Goal: Communication & Community: Answer question/provide support

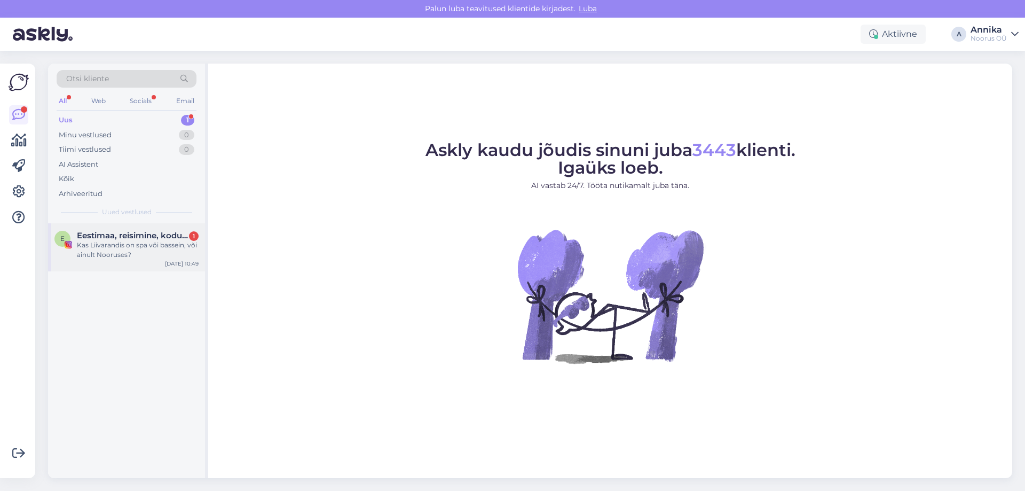
click at [159, 247] on div "Kas Liivarandis on spa või bassein, või ainult Nooruses?" at bounding box center [138, 249] width 122 height 19
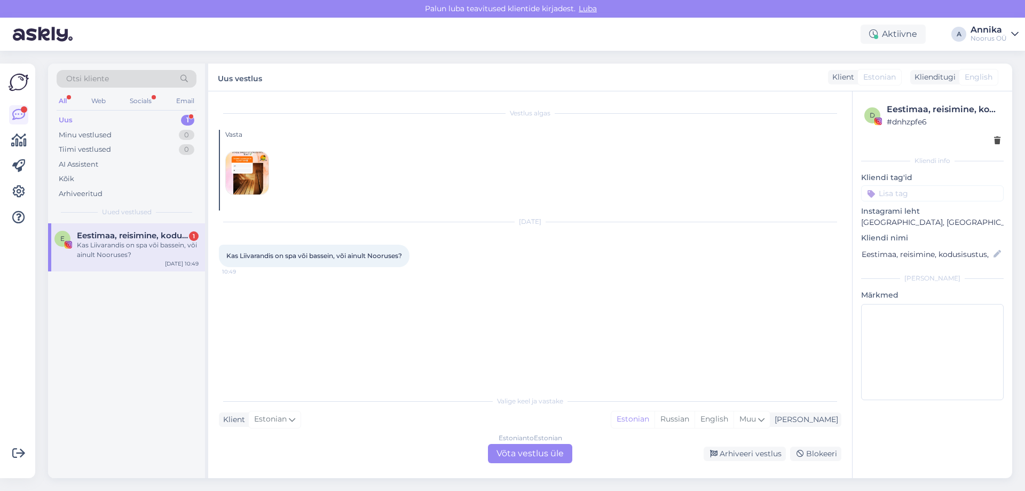
click at [507, 452] on div "Estonian to Estonian Võta vestlus üle" at bounding box center [530, 453] width 84 height 19
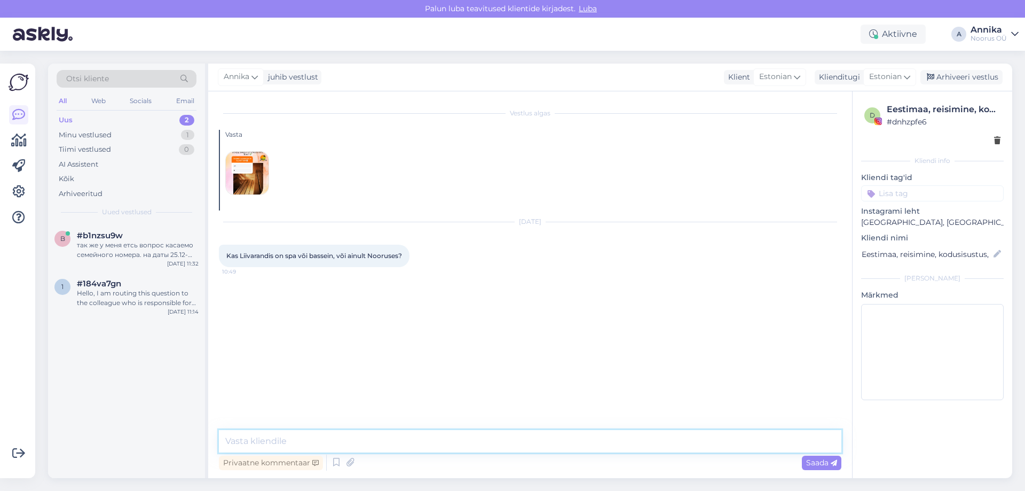
click at [350, 431] on textarea at bounding box center [530, 441] width 622 height 22
click at [380, 443] on textarea "Tere! Liivarannas majutajatel on võimalus kasutada spaa ja veeparki" at bounding box center [530, 434] width 622 height 35
click at [572, 444] on textarea "Tere! Liivarannas majutajatel on võimalus piiramatult kasutada spaa ja veeparki" at bounding box center [530, 434] width 622 height 35
drag, startPoint x: 572, startPoint y: 444, endPoint x: 130, endPoint y: 457, distance: 442.2
click at [130, 457] on div "Otsi kliente All Web Socials Email Uus 2 Minu vestlused 1 Tiimi vestlused 0 AI …" at bounding box center [530, 271] width 964 height 414
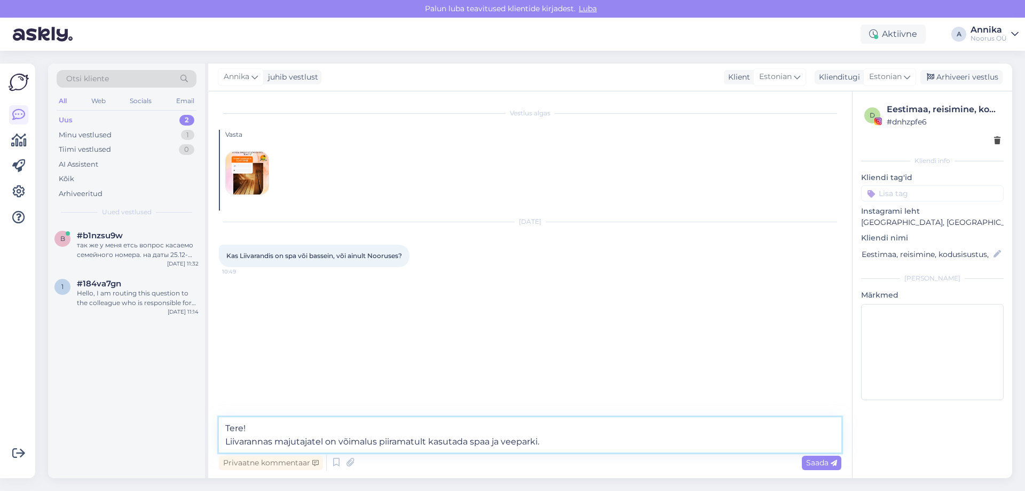
click at [604, 443] on textarea "Tere! Liivarannas majutajatel on võimalus piiramatult kasutada spaa ja veeparki." at bounding box center [530, 434] width 622 height 35
click at [580, 437] on textarea "Tere! Liivarannas majutajatel on võimalus piiramatult kasutada spaa ja veeparki." at bounding box center [530, 434] width 622 height 35
drag, startPoint x: 578, startPoint y: 438, endPoint x: 128, endPoint y: 487, distance: 453.2
click at [128, 487] on div "Otsi kliente All Web Socials Email Uus 2 Minu vestlused 1 Tiimi vestlused 0 AI …" at bounding box center [533, 271] width 983 height 440
paste textarea "ujad saavad piiramatult kasutada [PERSON_NAME] veeparki"
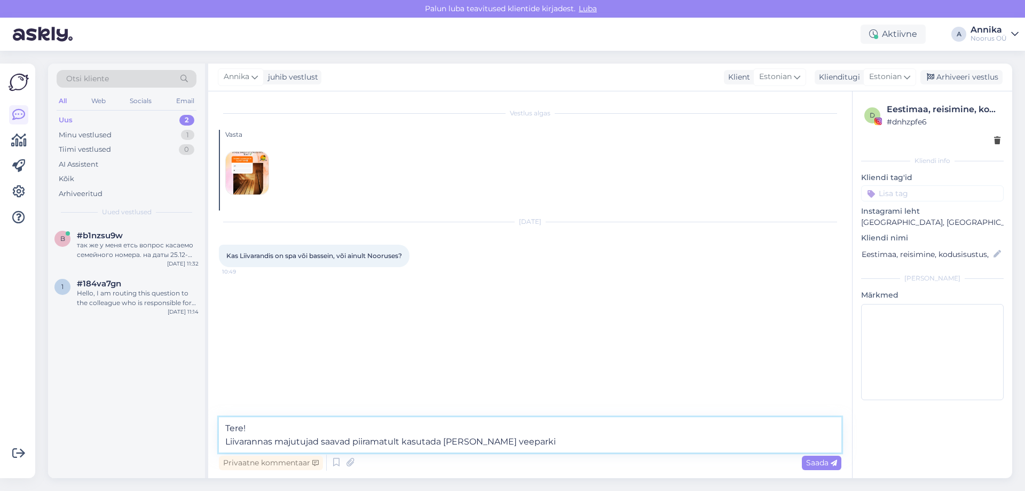
click at [565, 441] on textarea "Tere! Liivarannas majutujad saavad piiramatult kasutada [PERSON_NAME] veeparki" at bounding box center [530, 434] width 622 height 35
type textarea "Tere! Liivarannas majutujad saavad piiramatult kasutada [PERSON_NAME] veeparki …"
click at [161, 307] on div "1 #184va7gn Hello, I am routing this question to the colleague who is responsib…" at bounding box center [126, 295] width 157 height 48
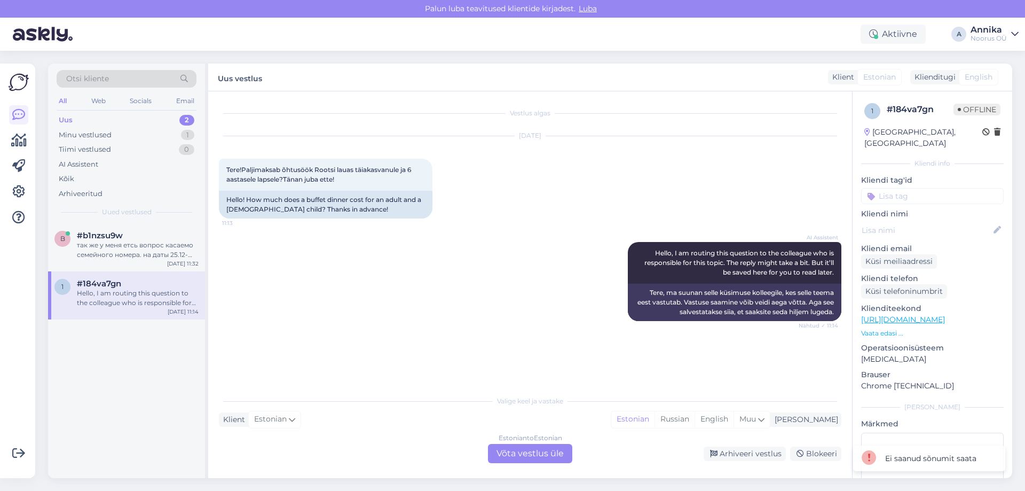
click at [528, 456] on div "Estonian to Estonian Võta vestlus üle" at bounding box center [530, 453] width 84 height 19
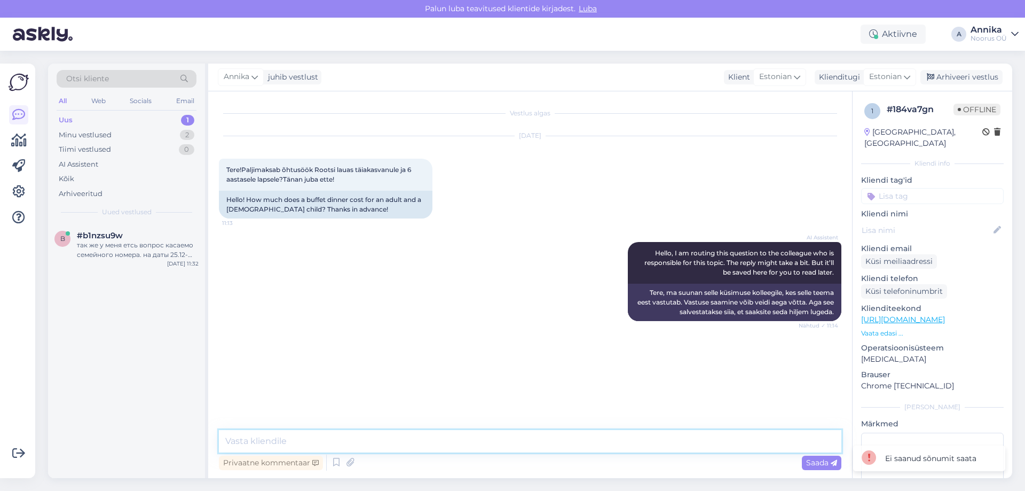
click at [326, 430] on textarea at bounding box center [530, 441] width 622 height 22
click at [321, 440] on textarea at bounding box center [530, 441] width 622 height 22
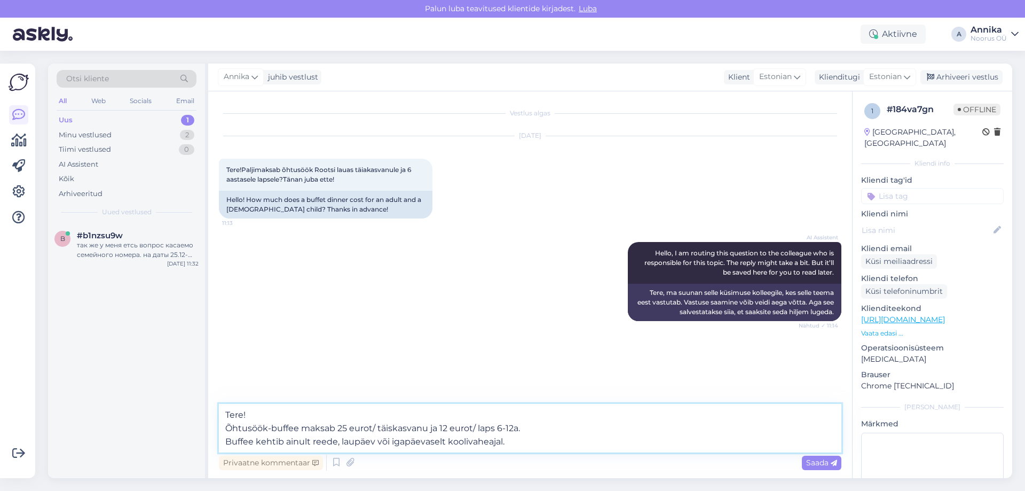
type textarea "Tere! Õhtusöök-buffee maksab 25 eurot/ täiskasvanu ja 12 eurot/ laps 6-12a. Buf…"
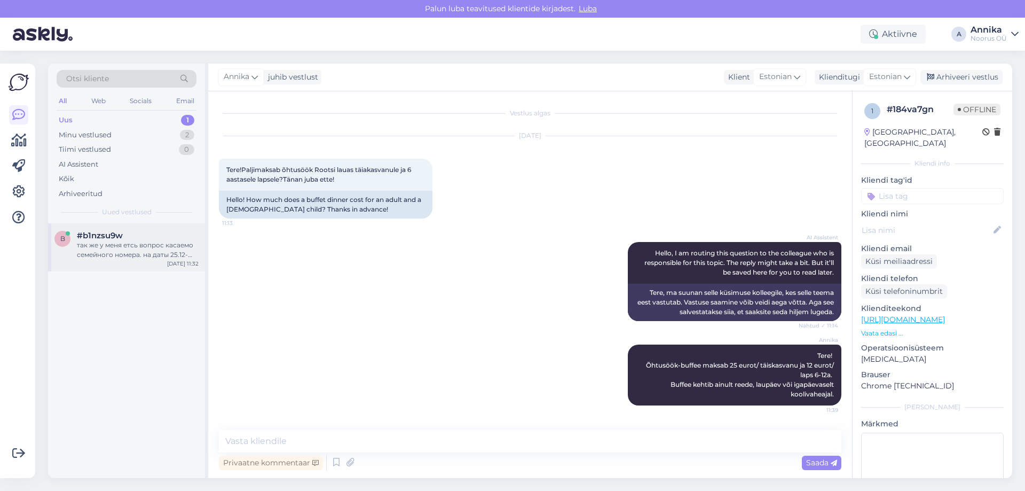
click at [124, 254] on div "так же у меня етсь вопрос касаемо семейного номера. на даты 25.12-27.12 не было…" at bounding box center [138, 249] width 122 height 19
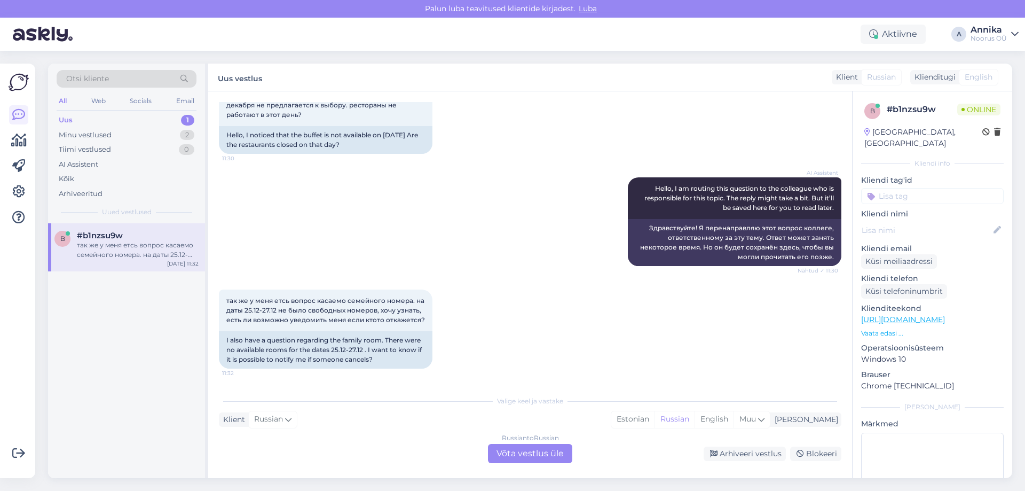
click at [513, 455] on div "Russian to Russian Võta vestlus üle" at bounding box center [530, 453] width 84 height 19
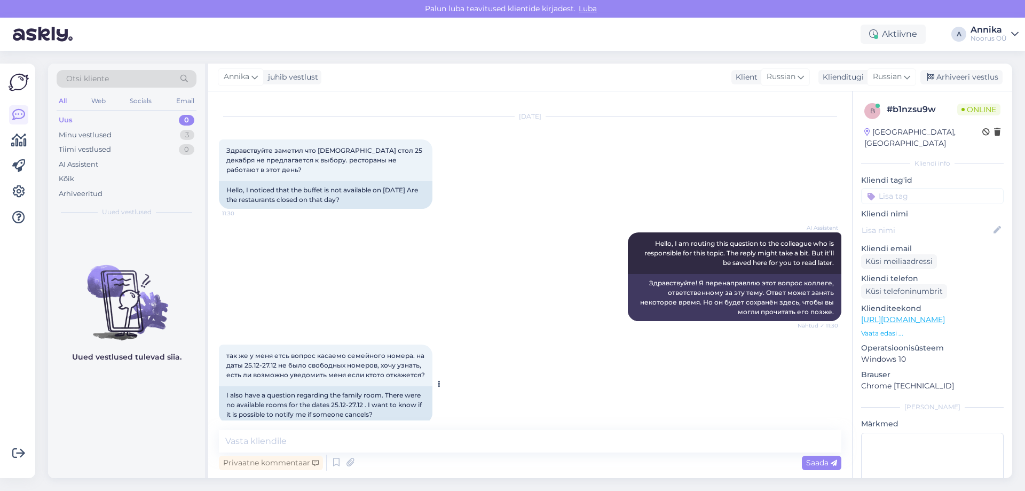
scroll to position [34, 0]
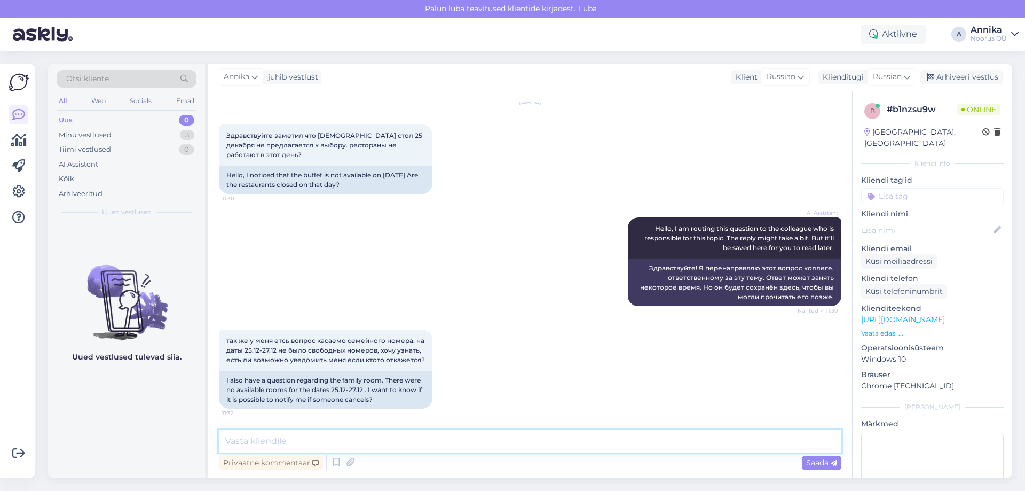
click at [259, 446] on textarea at bounding box center [530, 441] width 622 height 22
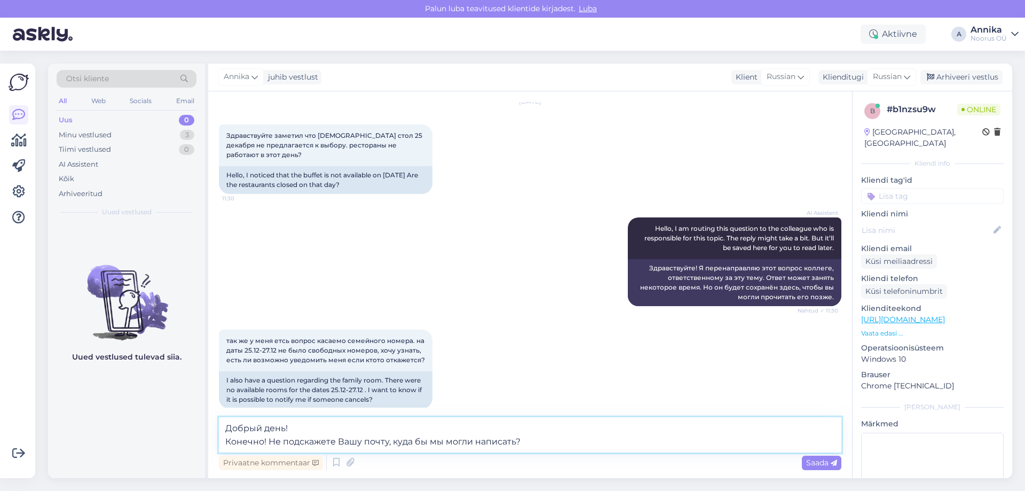
type textarea "Добрый день! Конечно! Не подскажете Вашу почту, куда бы мы могли написать?"
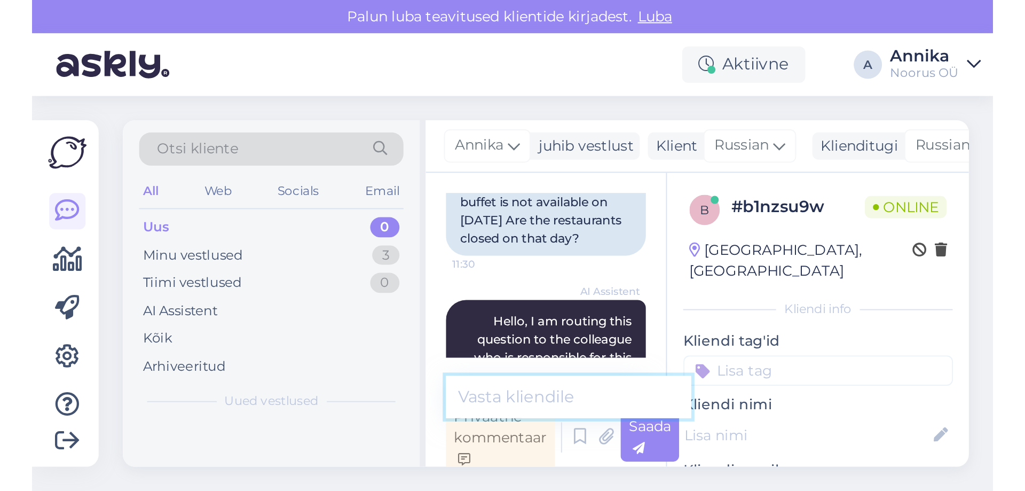
scroll to position [99, 0]
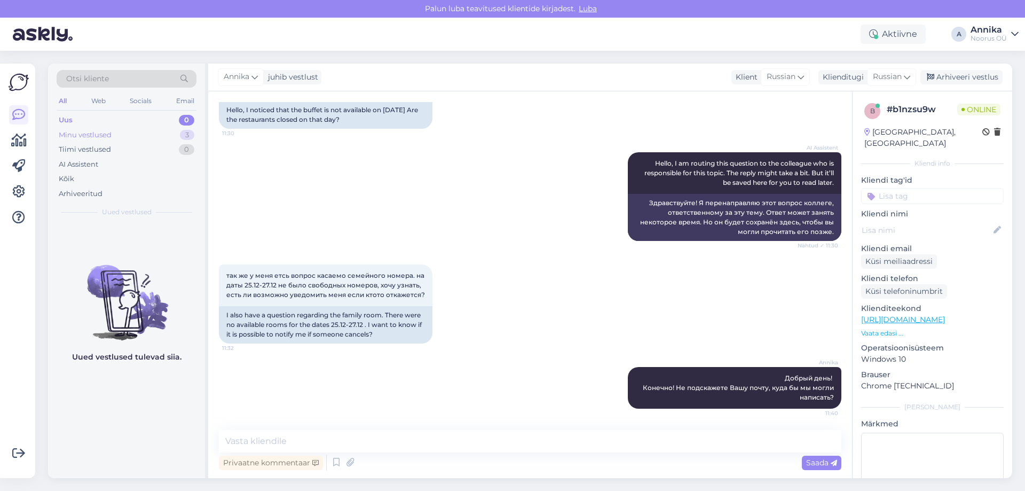
click at [151, 131] on div "Minu vestlused 3" at bounding box center [127, 135] width 140 height 15
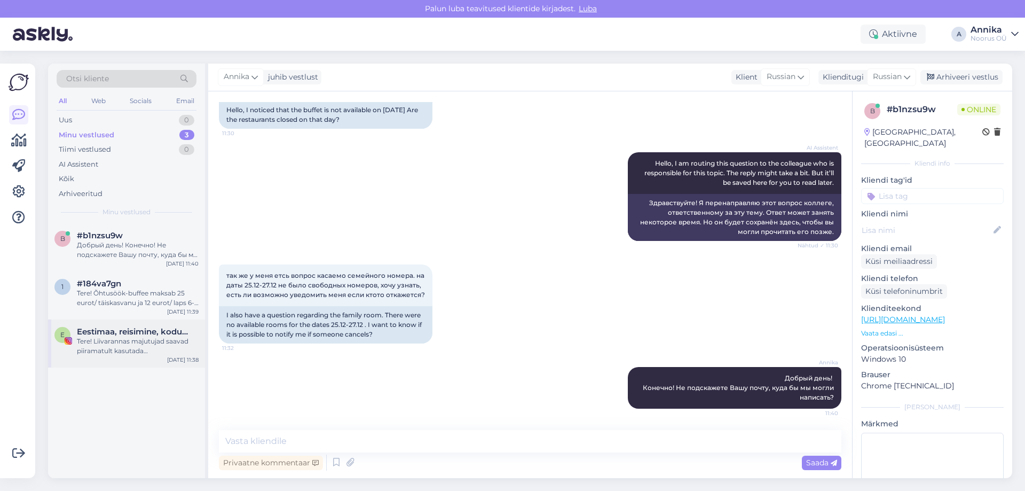
click at [123, 349] on div "Tere! Liivarannas majutujad saavad piiramatult kasutada [PERSON_NAME] veeparki …" at bounding box center [138, 345] width 122 height 19
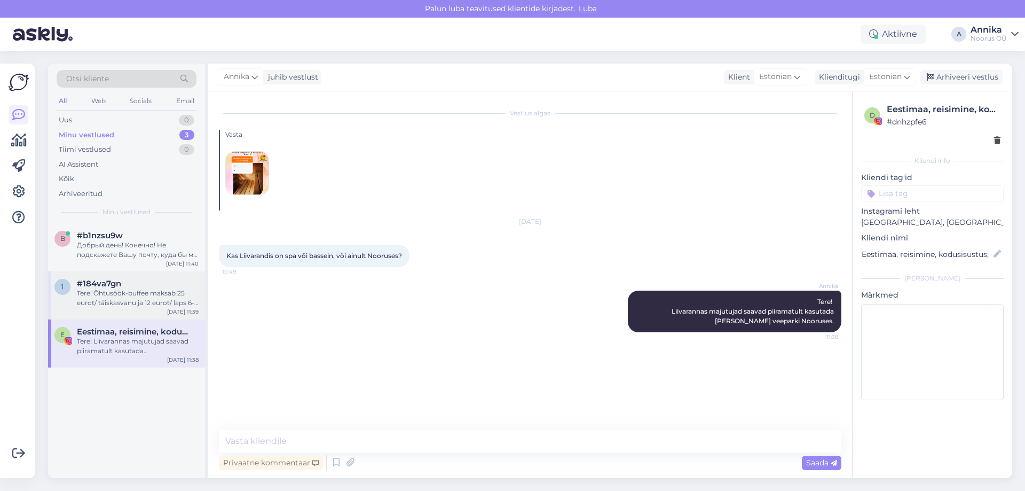
click at [164, 314] on div "1 #184va7gn Tere! Õhtusöök-buffee maksab 25 eurot/ täiskasvanu ja 12 eurot/ lap…" at bounding box center [126, 295] width 157 height 48
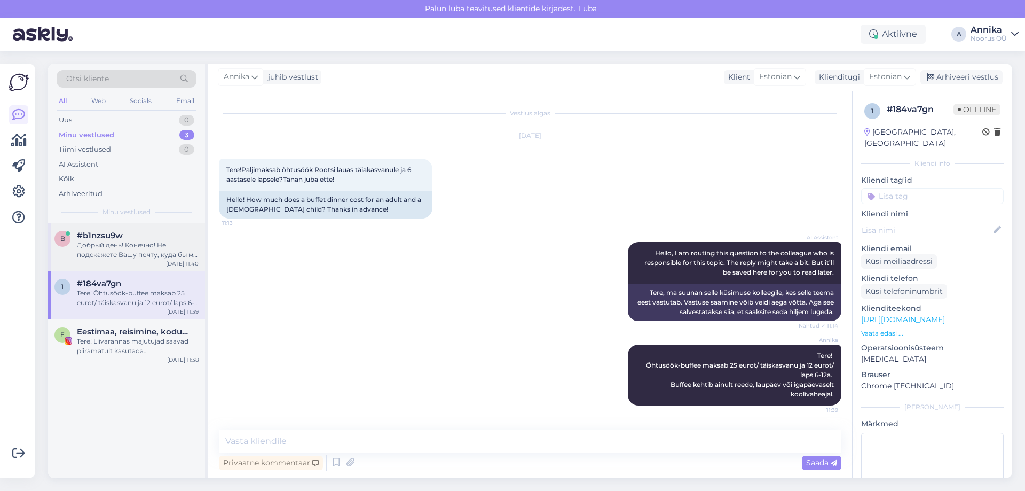
click at [137, 268] on div "b #b1nzsu9w Добрый день! Конечно! Не подскажете Вашу почту, куда бы мы могли на…" at bounding box center [126, 247] width 157 height 48
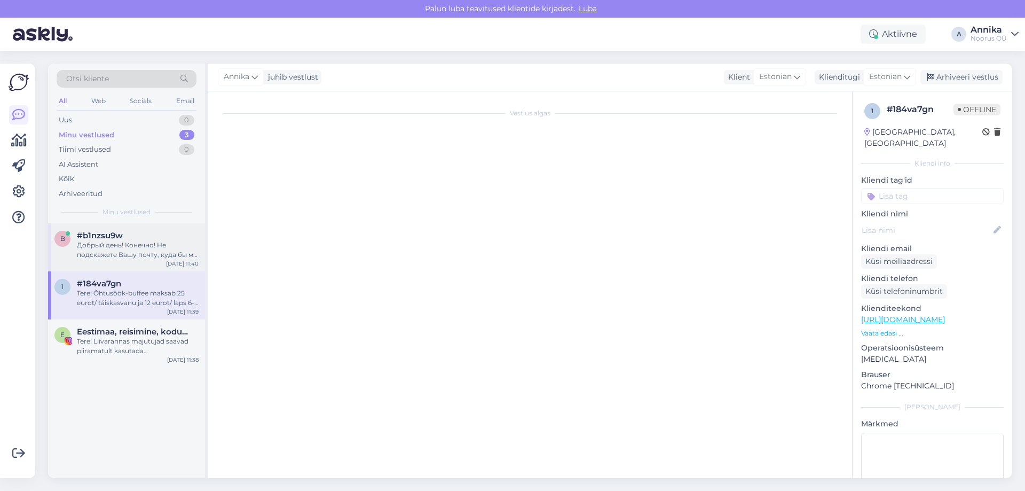
scroll to position [99, 0]
